Goal: Find specific page/section: Find specific page/section

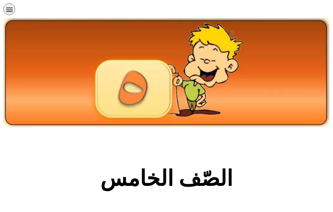
scroll to position [385, 0]
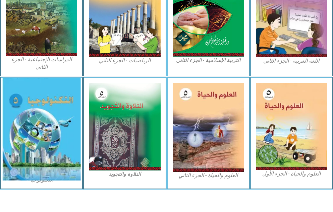
click at [56, 119] on img at bounding box center [41, 129] width 78 height 102
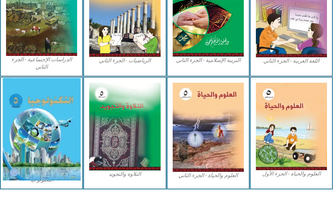
click at [56, 119] on img at bounding box center [41, 129] width 78 height 102
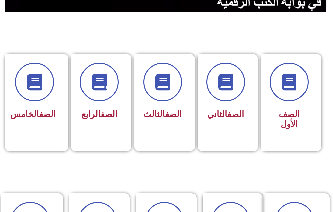
scroll to position [174, 0]
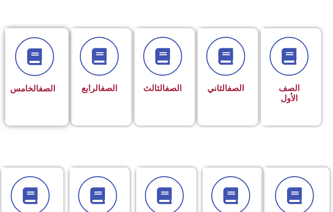
click at [32, 93] on span "الصف الخامس" at bounding box center [32, 89] width 45 height 10
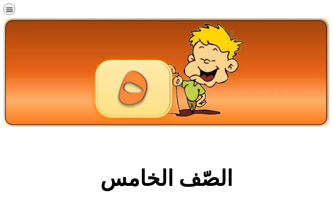
click at [69, 152] on section "الصّف الخامس" at bounding box center [166, 182] width 333 height 102
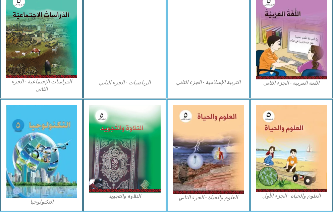
scroll to position [385, 0]
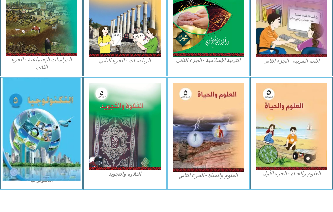
click at [62, 146] on img at bounding box center [41, 129] width 78 height 102
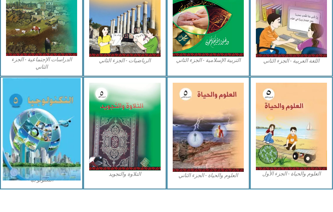
click at [62, 146] on img at bounding box center [41, 129] width 78 height 102
